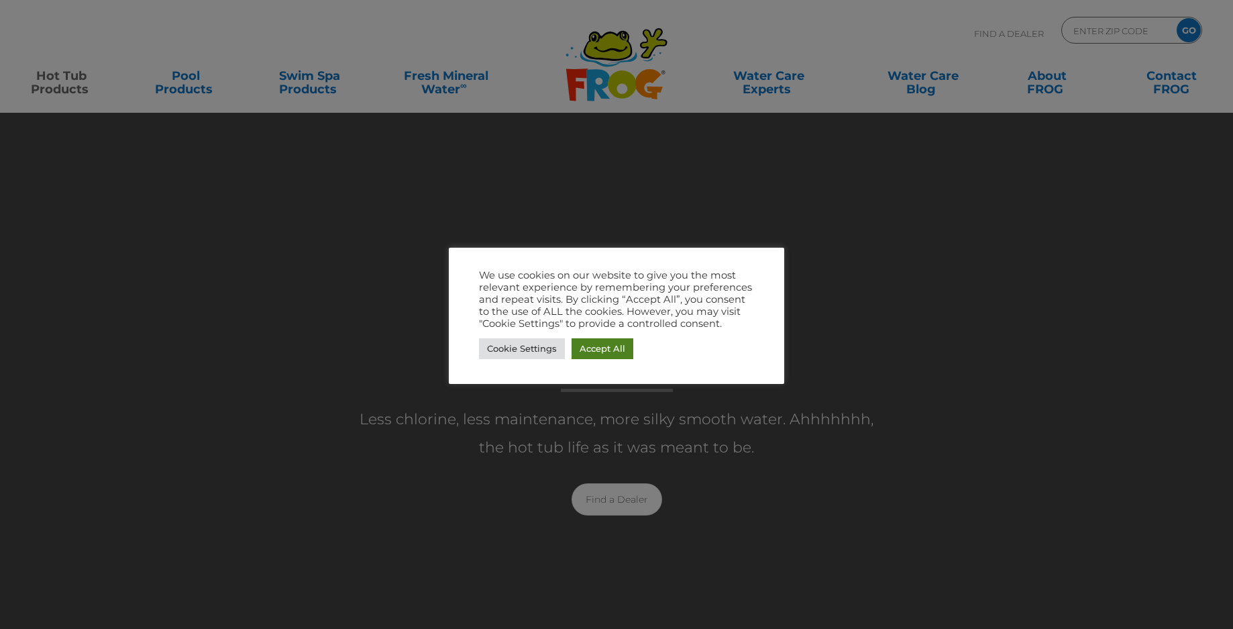
click at [592, 344] on link "Accept All" at bounding box center [603, 348] width 62 height 21
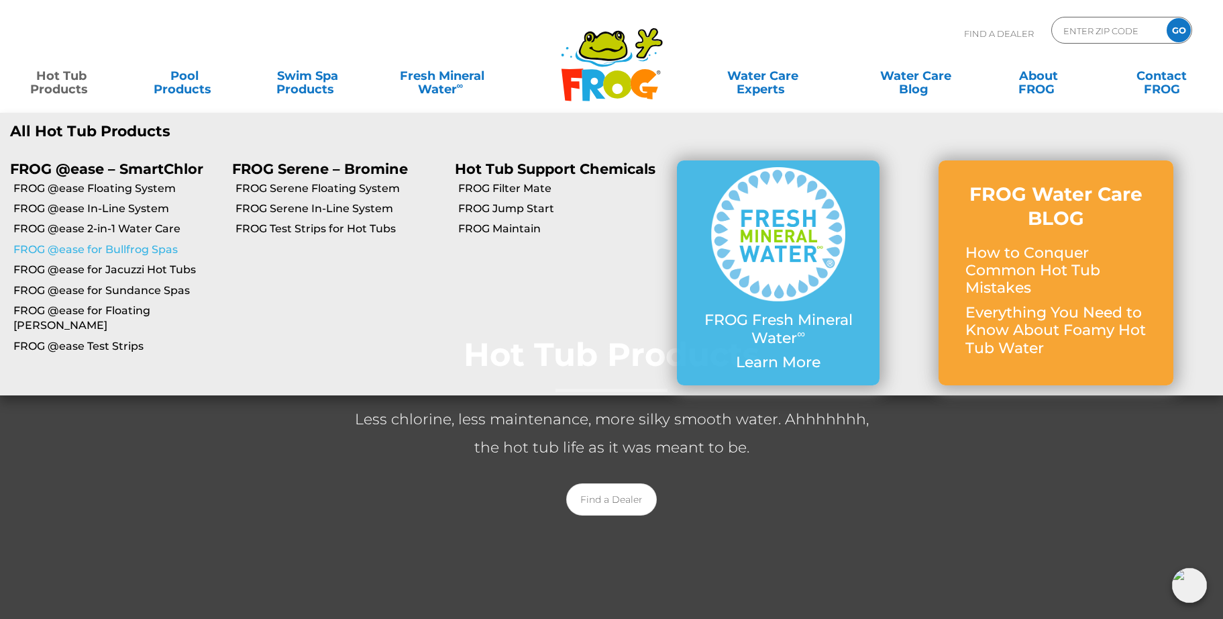
click at [99, 250] on link "FROG @ease for Bullfrog Spas" at bounding box center [117, 249] width 209 height 15
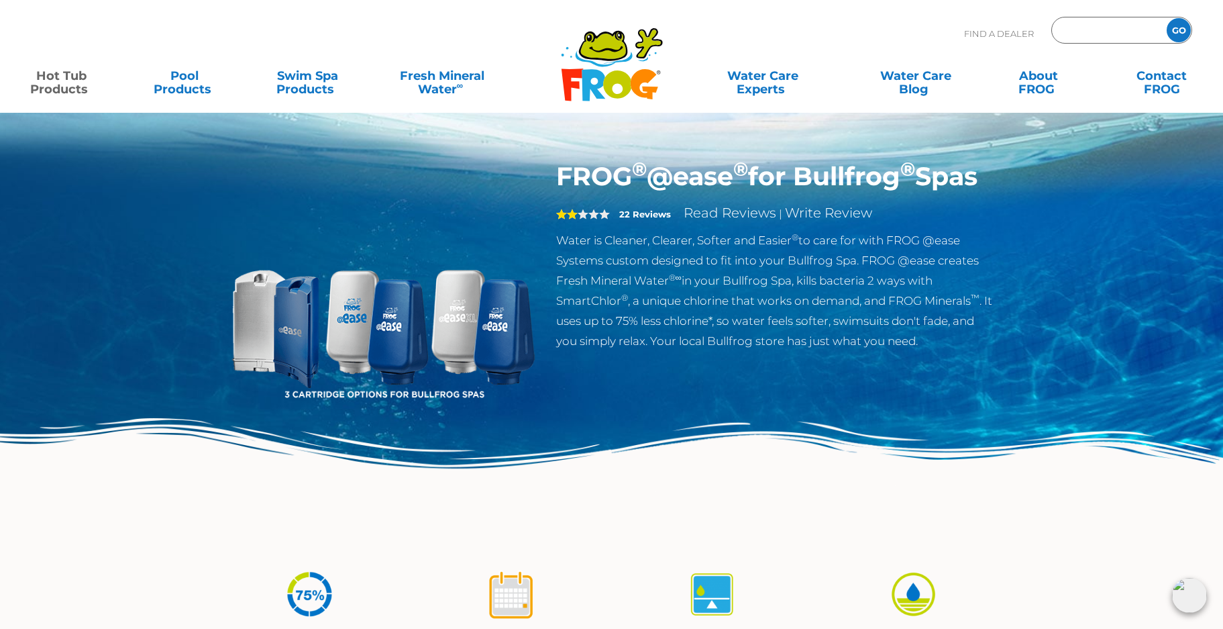
click at [1096, 30] on input "Zip Code Form" at bounding box center [1107, 30] width 91 height 19
type input "27053"
click at [1175, 31] on input "GO" at bounding box center [1179, 30] width 24 height 24
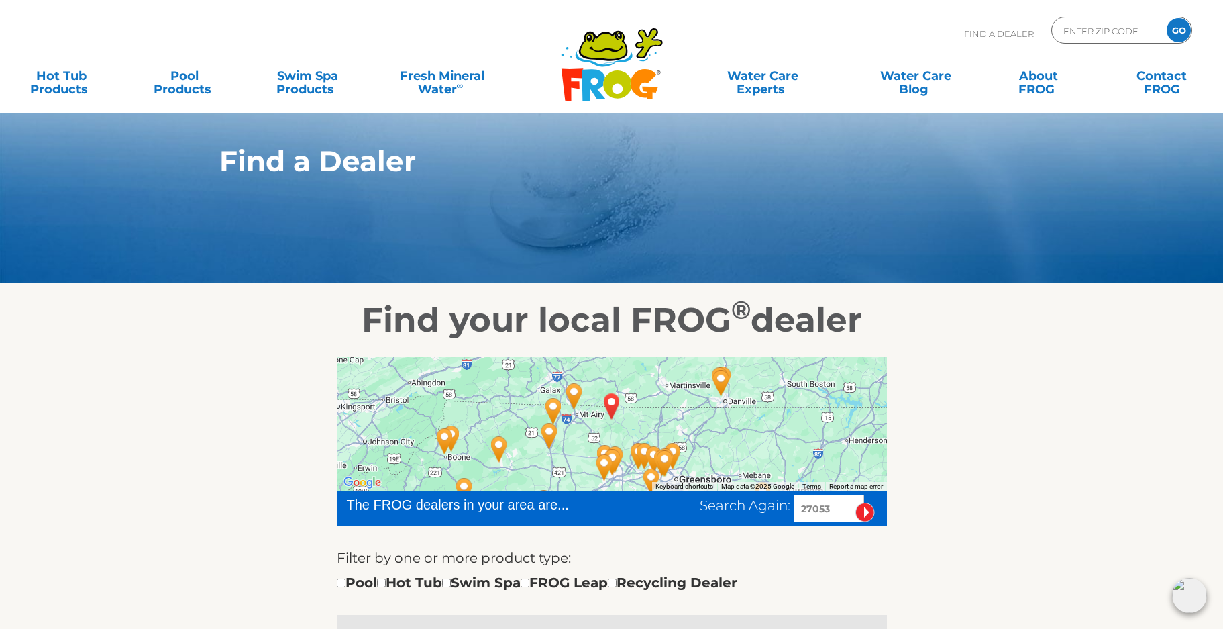
click at [591, 431] on div at bounding box center [612, 424] width 550 height 134
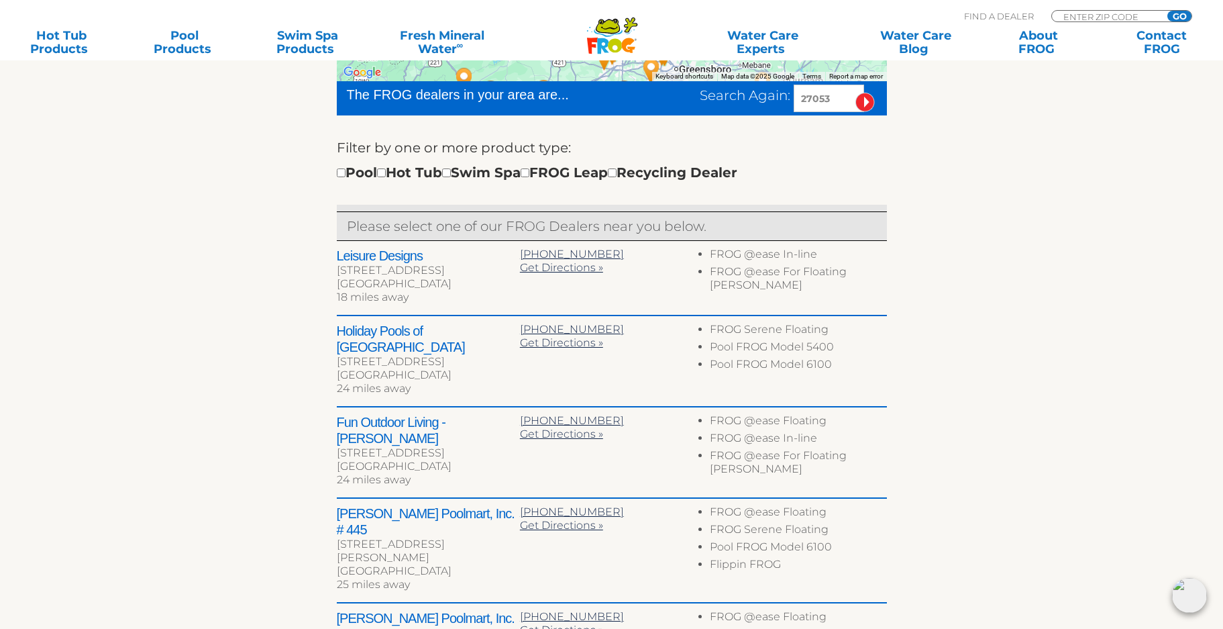
scroll to position [470, 0]
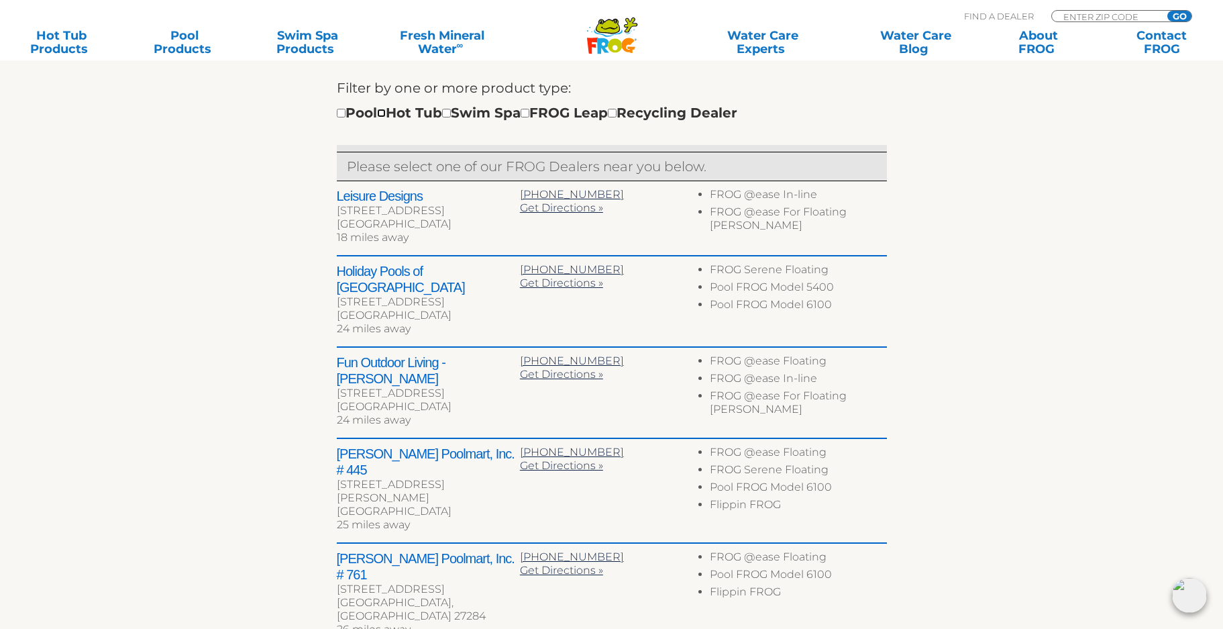
click at [386, 115] on input "checkbox" at bounding box center [381, 113] width 9 height 9
checkbox input "true"
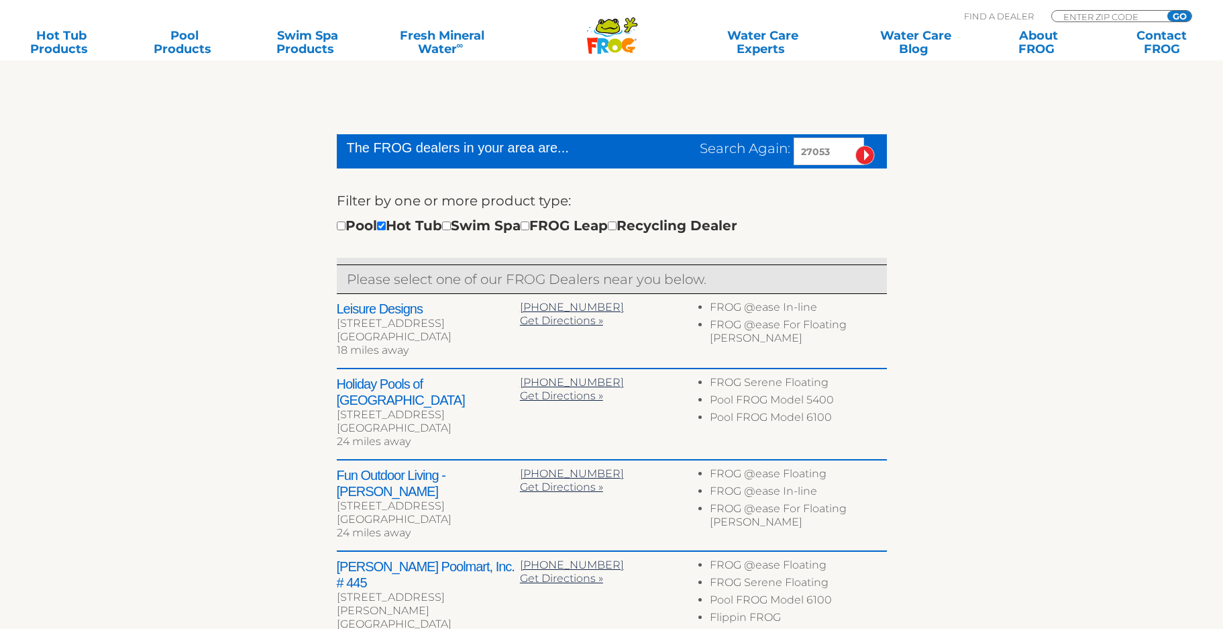
scroll to position [357, 0]
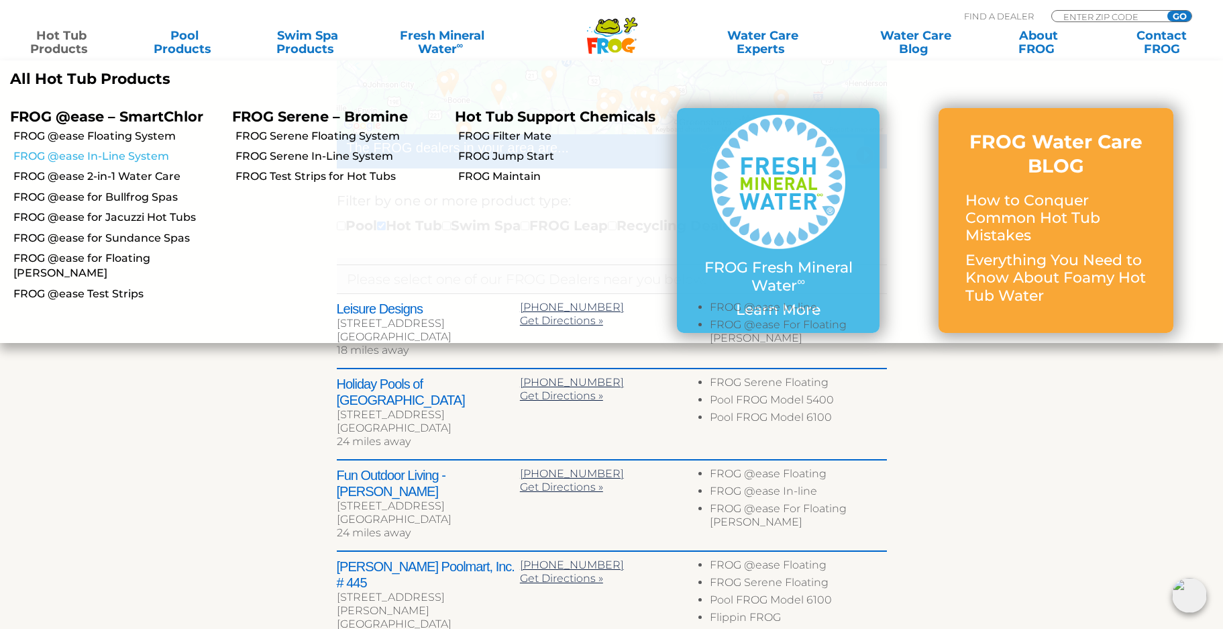
click at [83, 156] on link "FROG @ease In-Line System" at bounding box center [117, 156] width 209 height 15
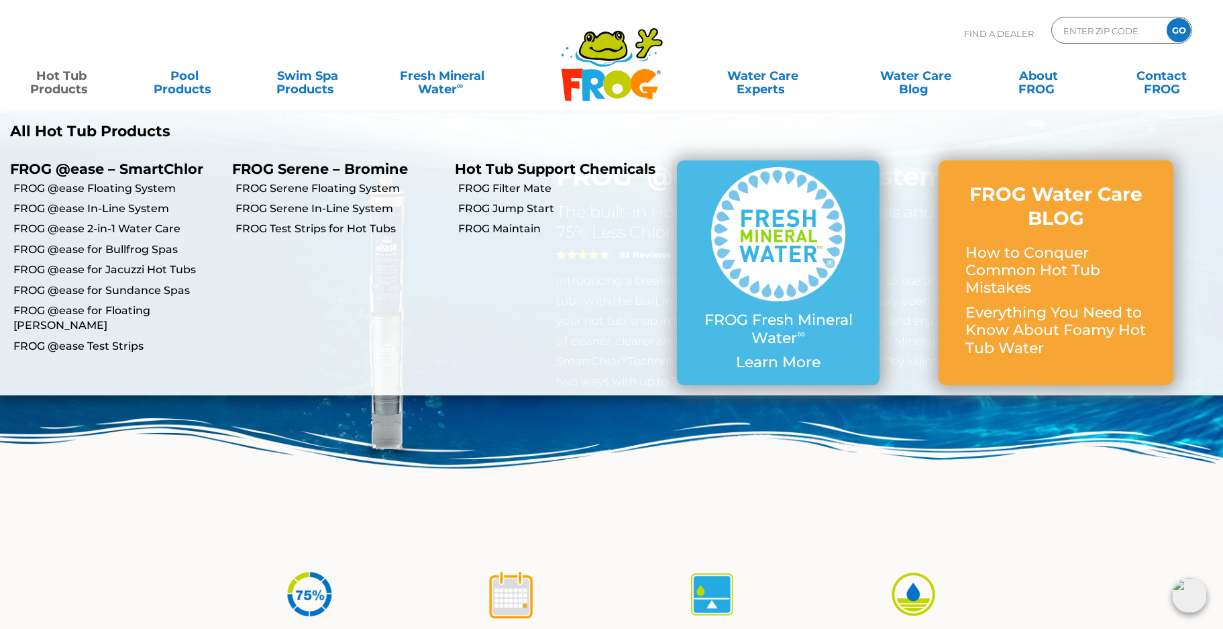
click at [79, 80] on link "Hot Tub Products" at bounding box center [61, 75] width 96 height 27
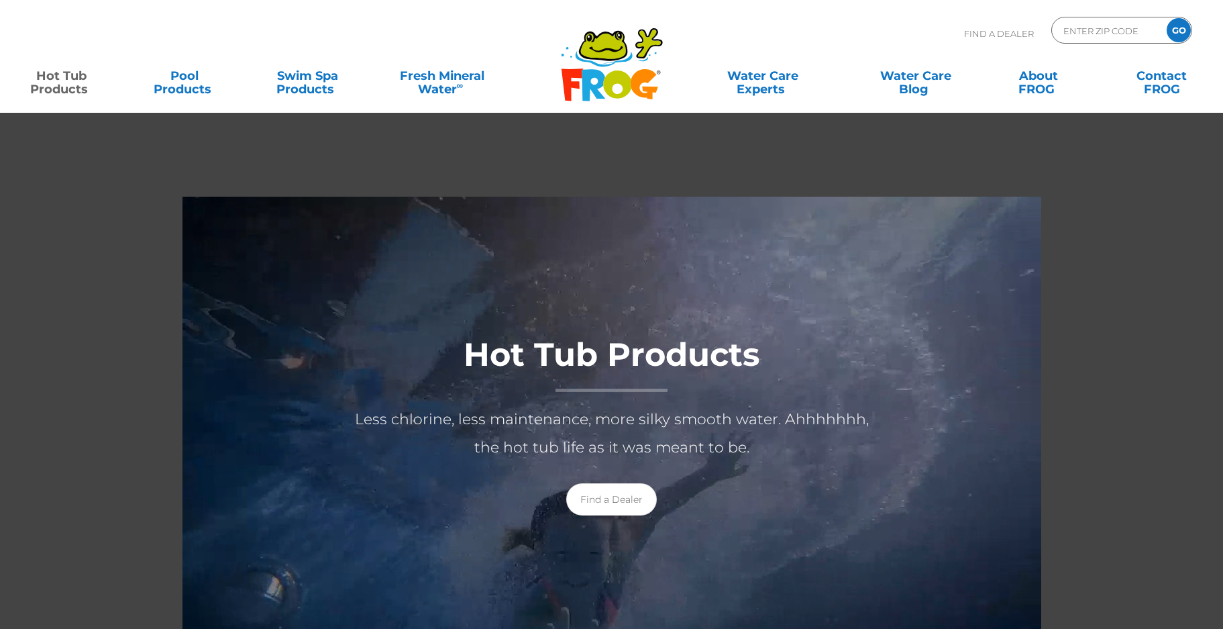
click at [76, 89] on link "Hot Tub Products" at bounding box center [61, 75] width 96 height 27
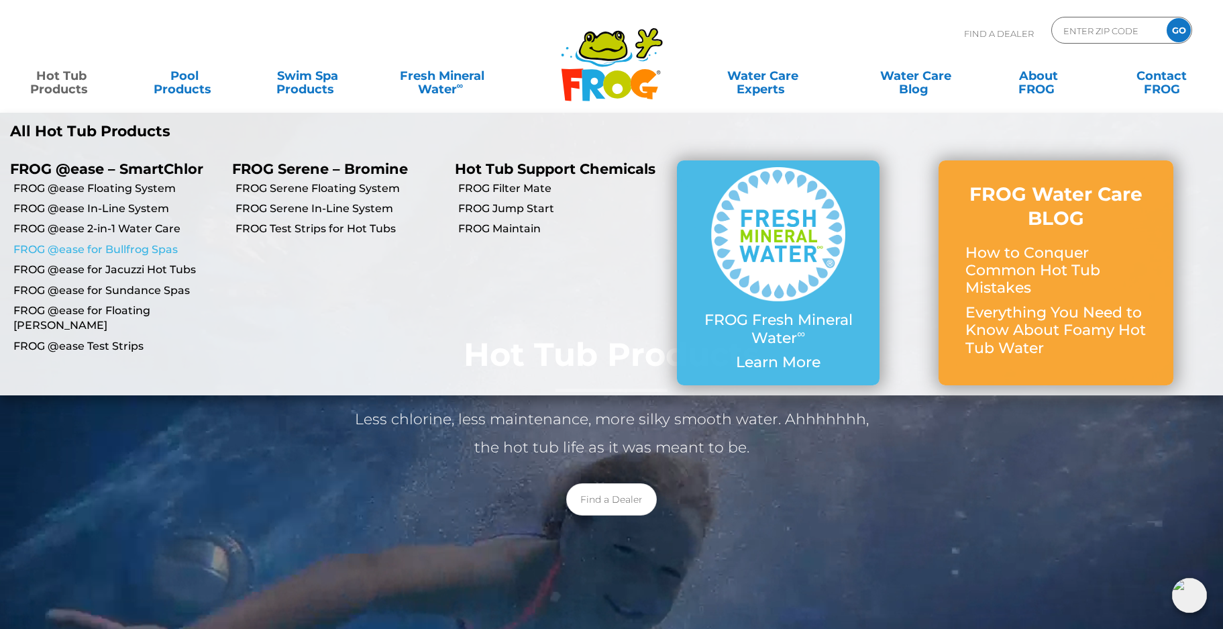
click at [87, 249] on link "FROG @ease for Bullfrog Spas" at bounding box center [117, 249] width 209 height 15
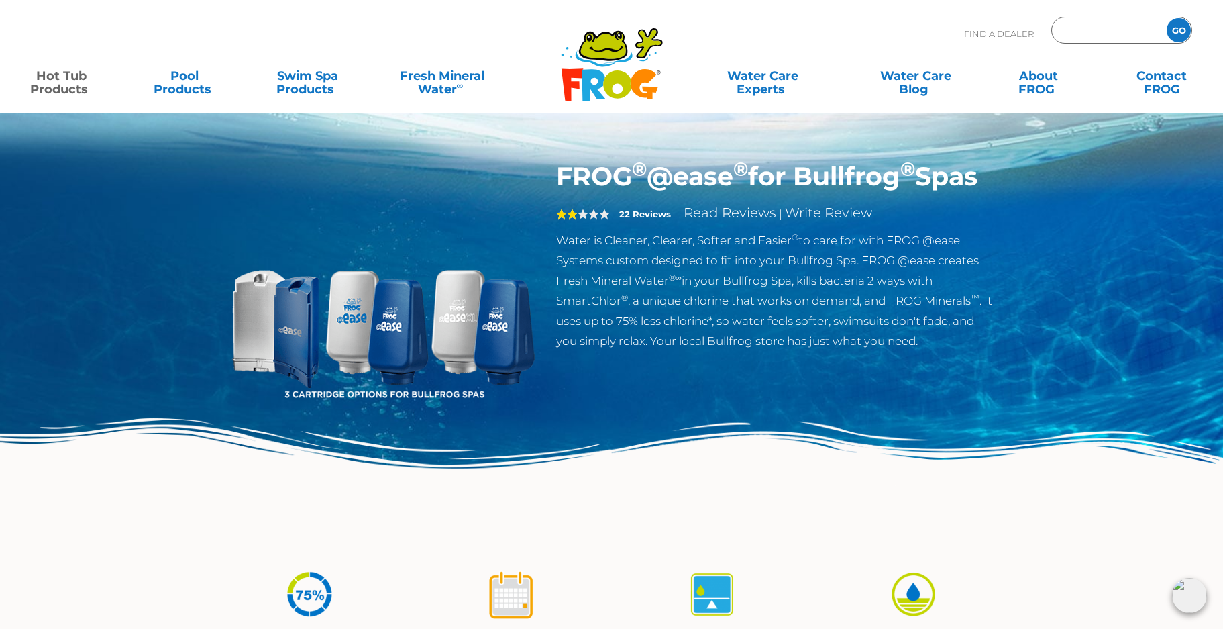
click at [1091, 32] on input "Zip Code Form" at bounding box center [1107, 30] width 91 height 19
type input "27053"
click at [1177, 30] on input "GO" at bounding box center [1179, 30] width 24 height 24
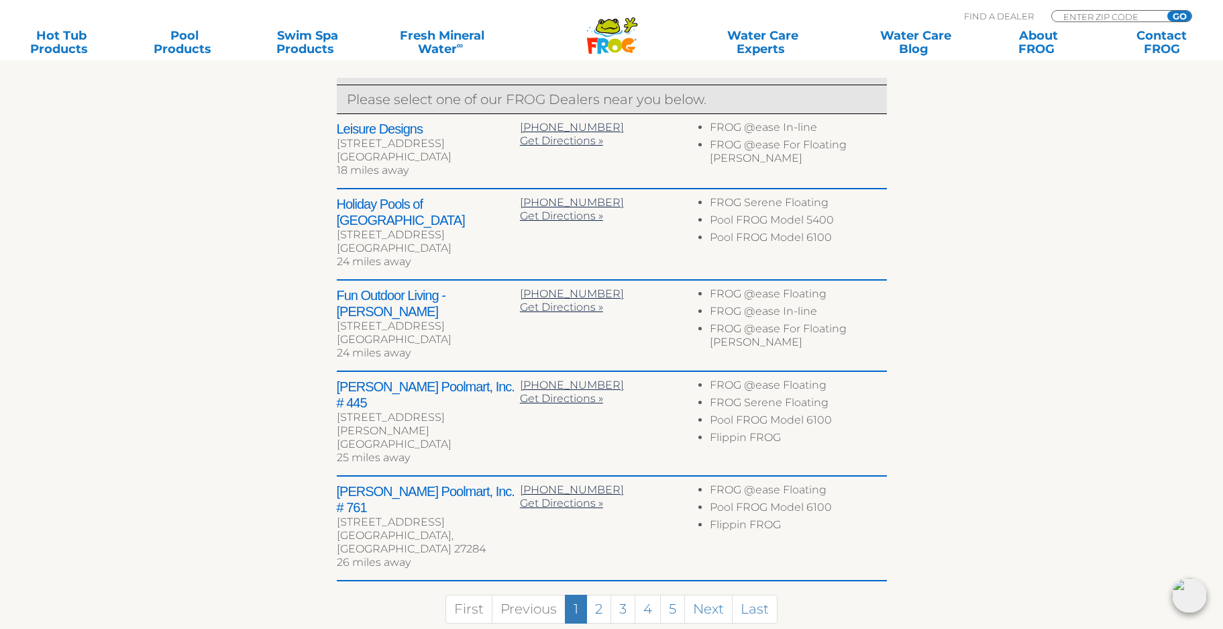
scroll to position [604, 0]
